Goal: Task Accomplishment & Management: Complete application form

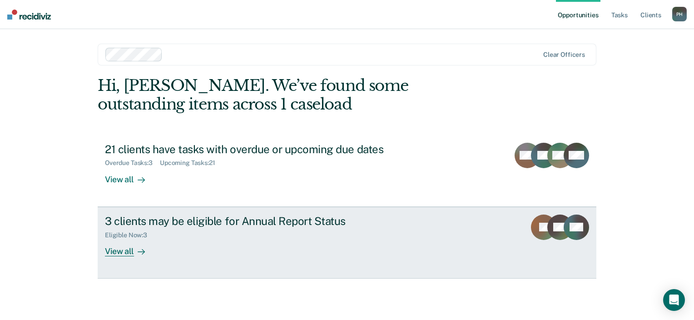
click at [213, 221] on div "3 clients may be eligible for Annual Report Status" at bounding box center [264, 220] width 319 height 13
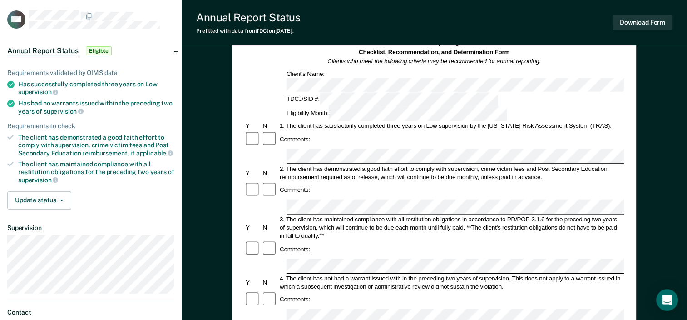
scroll to position [51, 0]
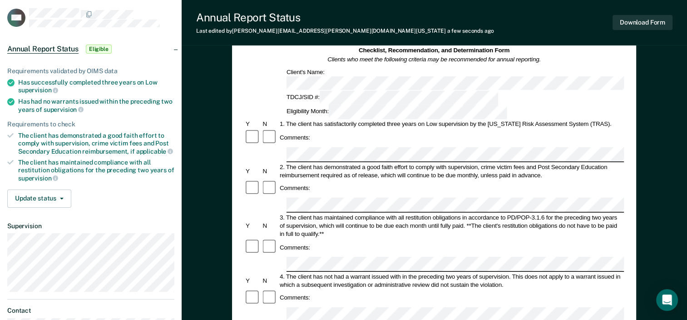
drag, startPoint x: 284, startPoint y: 154, endPoint x: 249, endPoint y: 170, distance: 38.8
click at [249, 221] on div "Y" at bounding box center [252, 225] width 17 height 8
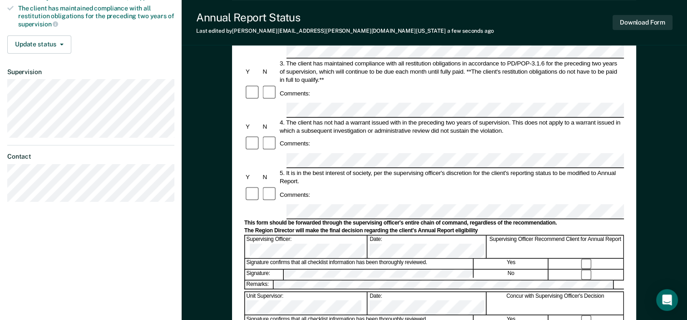
scroll to position [208, 0]
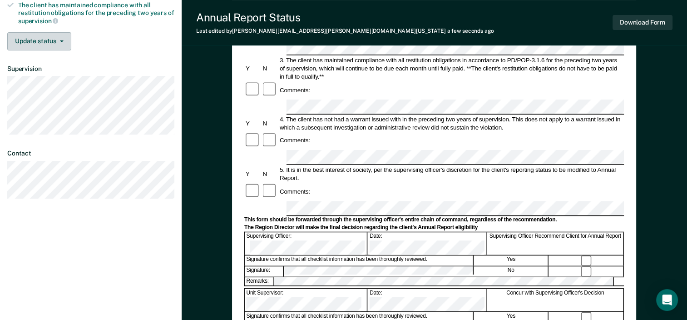
click at [35, 45] on button "Update status" at bounding box center [39, 41] width 64 height 18
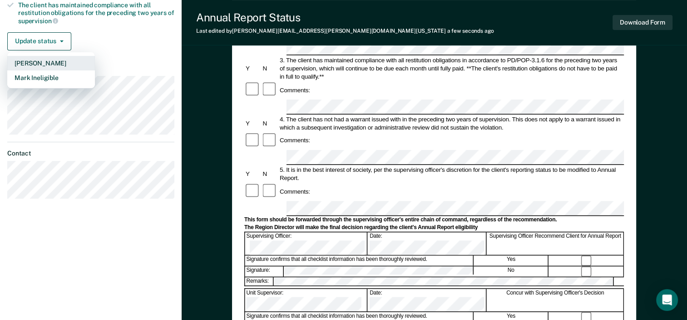
click at [52, 64] on button "Mark Pending" at bounding box center [51, 63] width 88 height 15
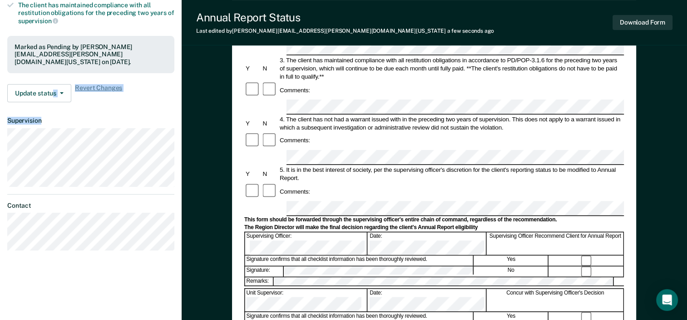
click at [171, 142] on article "CW Annual Report Status Pending Requirements validated by OIMS data Has success…" at bounding box center [90, 51] width 167 height 400
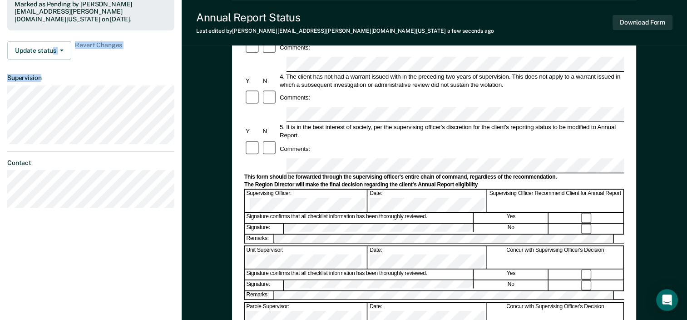
scroll to position [0, 0]
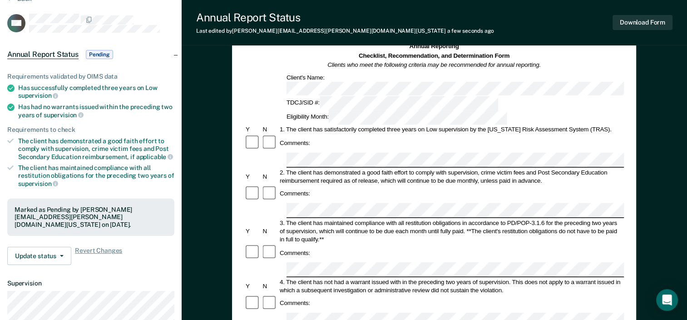
scroll to position [31, 0]
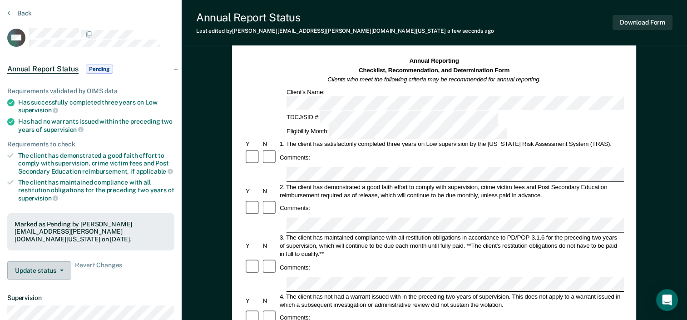
click at [63, 261] on button "Update status" at bounding box center [39, 270] width 64 height 18
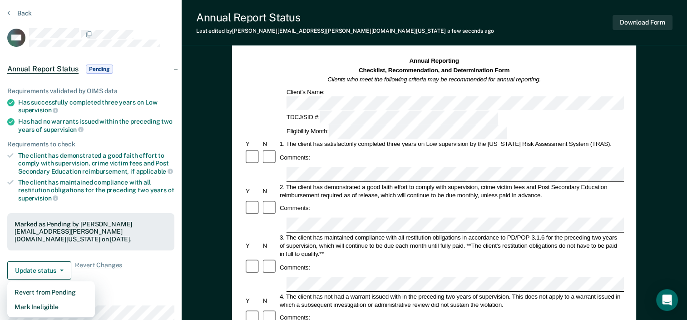
click at [120, 261] on div "Update status Revert from Pending Mark Ineligible Revert Changes" at bounding box center [90, 270] width 167 height 18
click at [25, 13] on button "Back" at bounding box center [19, 13] width 25 height 8
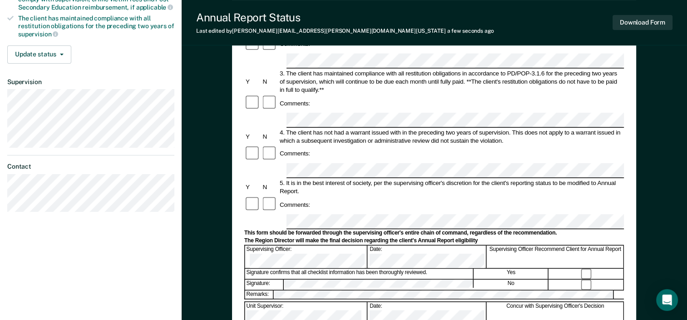
scroll to position [198, 0]
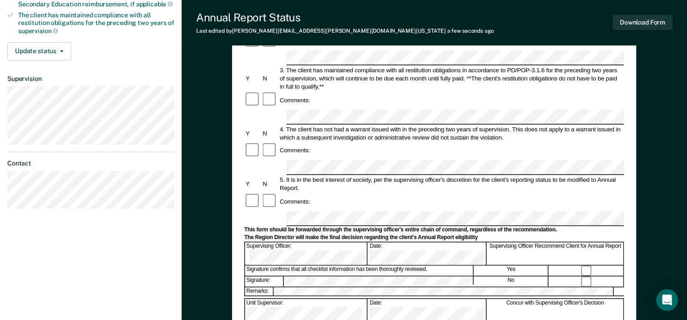
click at [423, 266] on div "Signature confirms that all checklist information has been thoroughly reviewed." at bounding box center [359, 271] width 228 height 10
click at [62, 49] on button "Update status" at bounding box center [39, 51] width 64 height 18
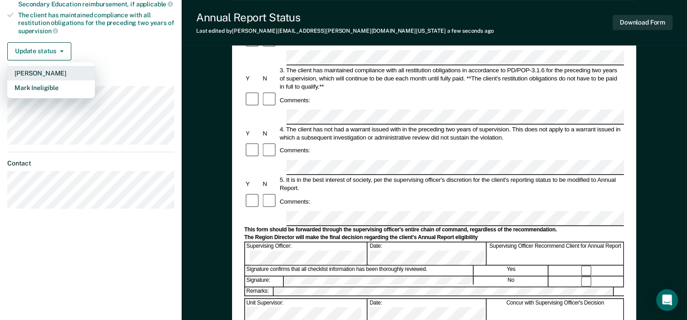
click at [52, 69] on button "Mark Pending" at bounding box center [51, 73] width 88 height 15
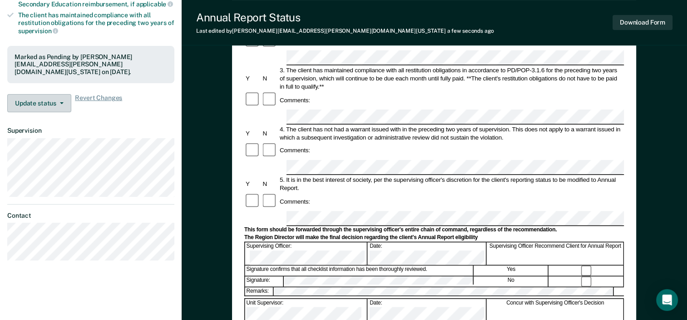
scroll to position [0, 0]
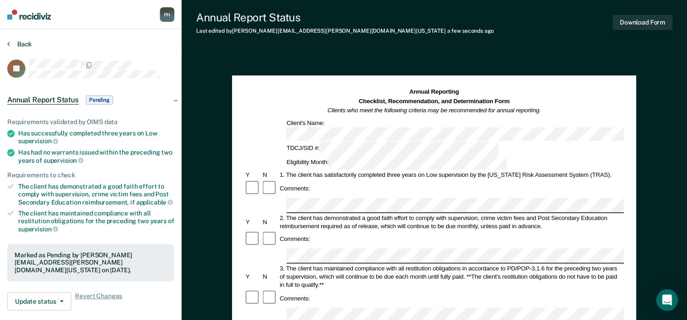
click at [19, 44] on button "Back" at bounding box center [19, 44] width 25 height 8
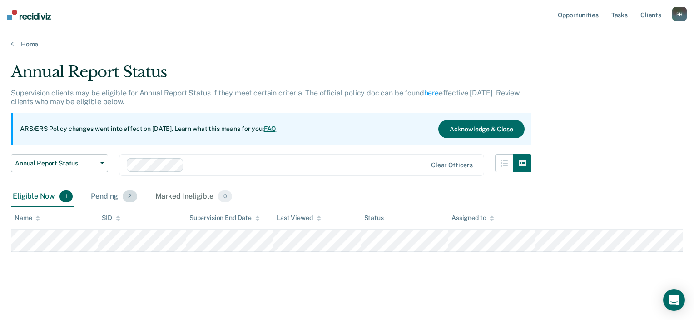
click at [118, 200] on div "Pending 2" at bounding box center [114, 197] width 50 height 20
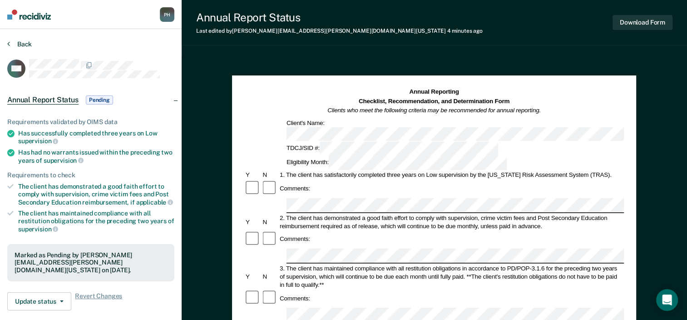
click at [15, 44] on button "Back" at bounding box center [19, 44] width 25 height 8
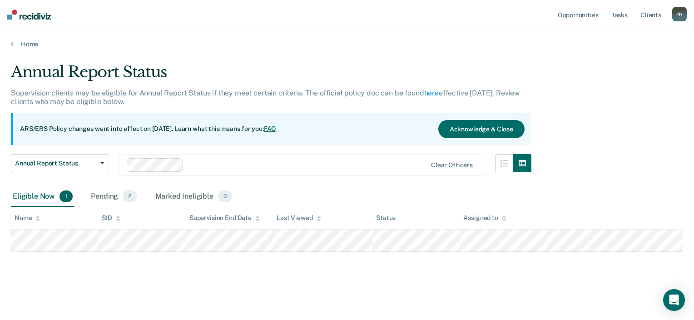
click at [50, 196] on div "Eligible Now 1" at bounding box center [43, 197] width 64 height 20
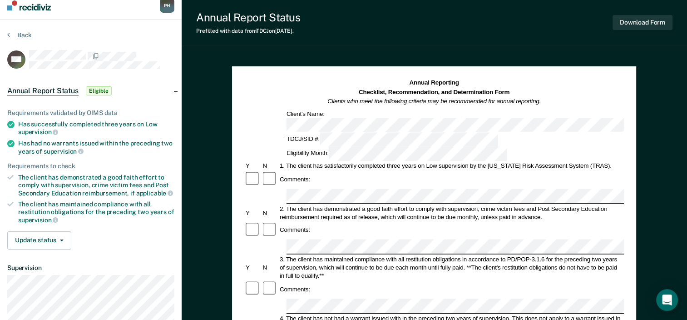
scroll to position [8, 0]
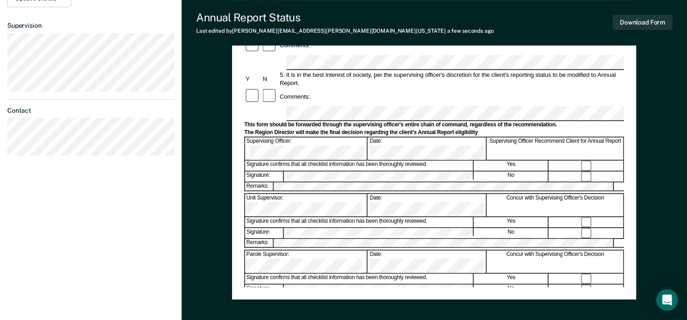
scroll to position [0, 0]
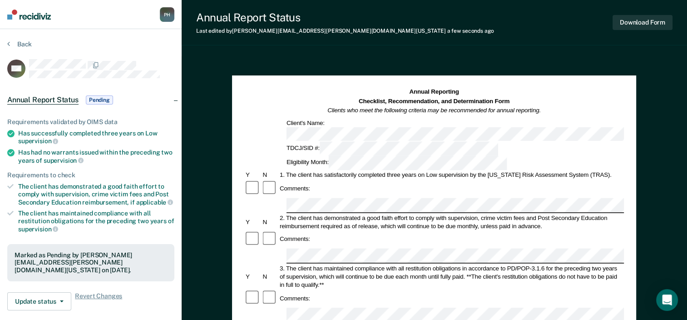
click at [93, 100] on span "Pending" at bounding box center [99, 99] width 27 height 9
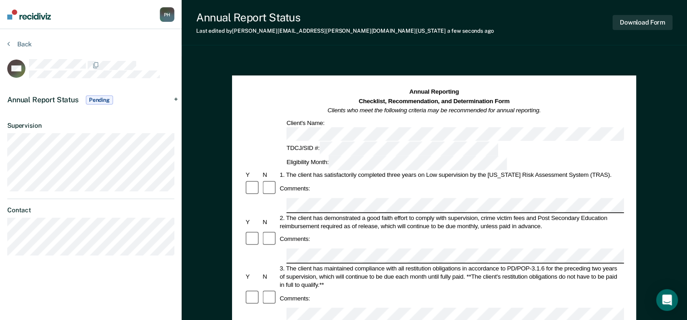
click at [93, 100] on span "Pending" at bounding box center [99, 99] width 27 height 9
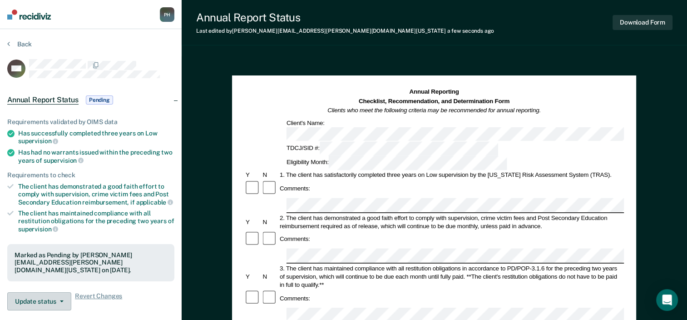
click at [58, 300] on button "Update status" at bounding box center [39, 301] width 64 height 18
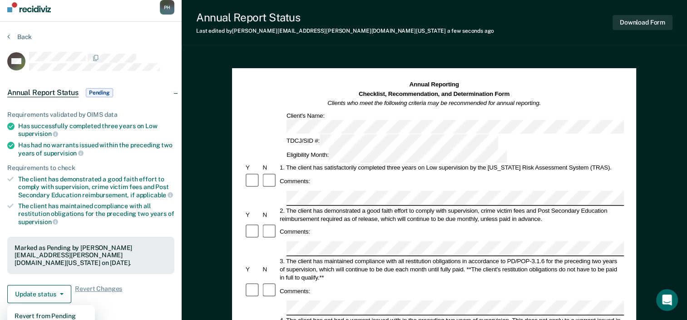
click at [160, 223] on div "Requirements validated by OIMS data Has successfully completed three years on L…" at bounding box center [91, 203] width 182 height 214
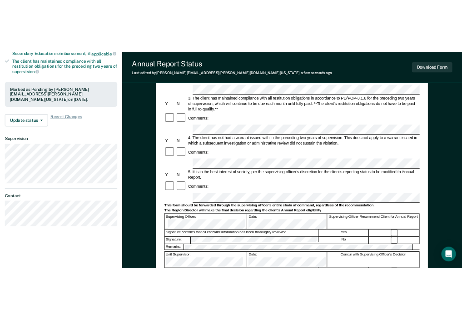
scroll to position [0, 0]
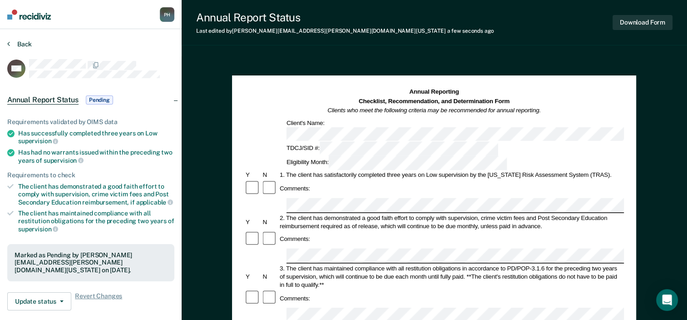
click at [14, 41] on button "Back" at bounding box center [19, 44] width 25 height 8
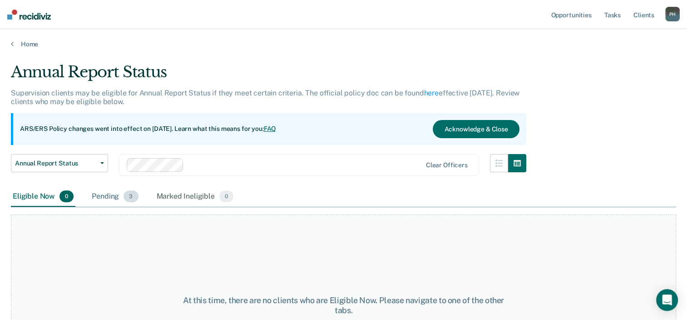
click at [115, 198] on div "Pending 3" at bounding box center [115, 197] width 50 height 20
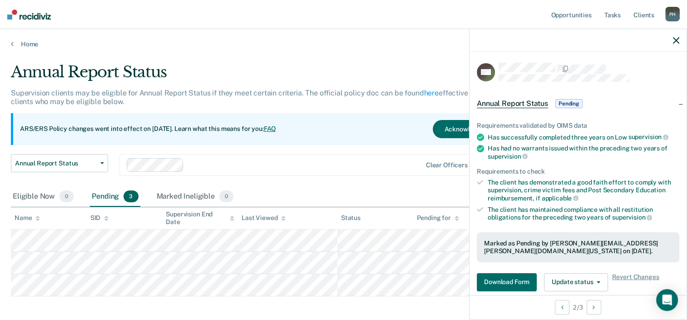
click at [292, 312] on div "Annual Report Status Supervision clients may be eligible for Annual Report Stat…" at bounding box center [343, 193] width 665 height 260
click at [500, 282] on button "Download Form" at bounding box center [507, 282] width 60 height 18
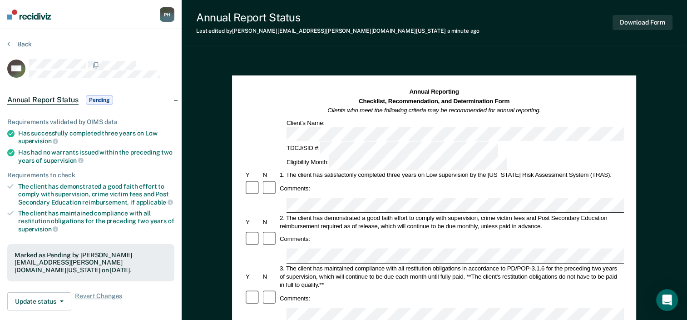
drag, startPoint x: 129, startPoint y: 5, endPoint x: 476, endPoint y: 35, distance: 348.3
click at [476, 35] on div "Annual Report Status Last edited by Perry.Hosey@tdcj.texas.gov a minute ago Dow…" at bounding box center [434, 22] width 505 height 45
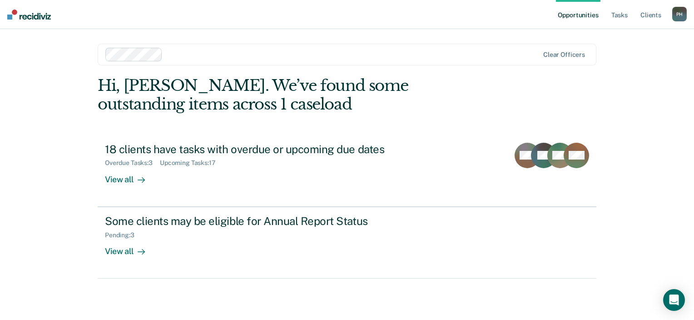
drag, startPoint x: 292, startPoint y: 0, endPoint x: 10, endPoint y: 70, distance: 290.2
click at [10, 70] on div "Opportunities Tasks Client s [PERSON_NAME] P H Profile How it works Log Out Cle…" at bounding box center [347, 160] width 694 height 320
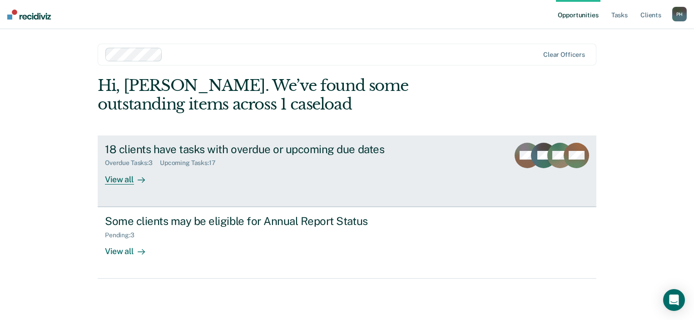
click at [216, 172] on div "18 clients have tasks with overdue or upcoming due dates Overdue Tasks : 3 Upco…" at bounding box center [275, 164] width 341 height 42
click at [136, 180] on div at bounding box center [139, 179] width 11 height 10
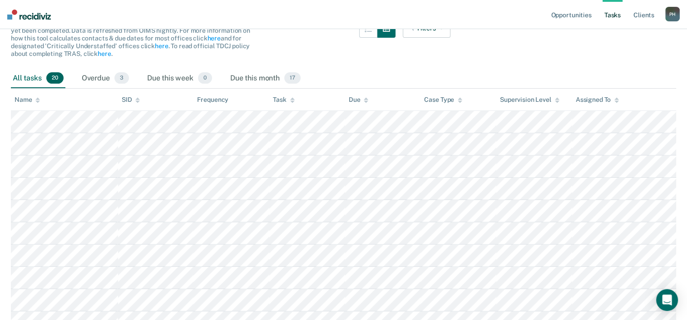
scroll to position [105, 0]
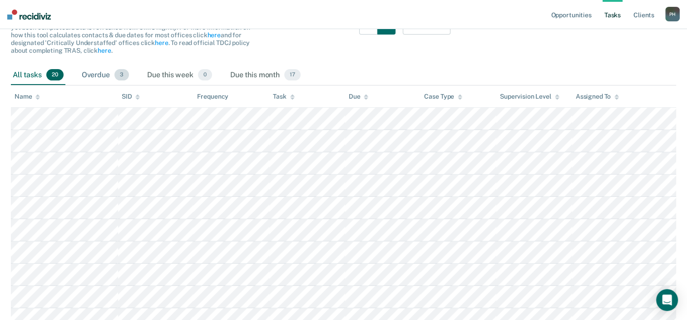
click at [95, 74] on div "Overdue 3" at bounding box center [105, 75] width 51 height 20
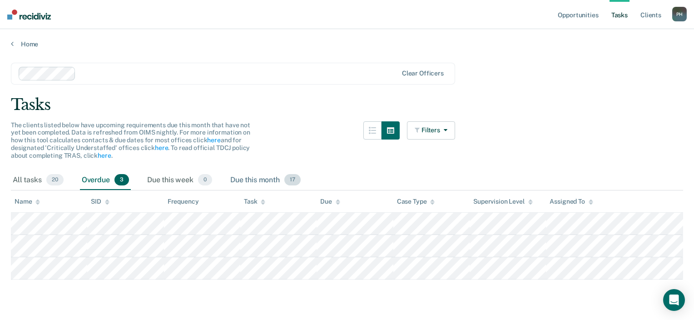
click at [261, 182] on div "Due this month 17" at bounding box center [265, 180] width 74 height 20
